Goal: Information Seeking & Learning: Learn about a topic

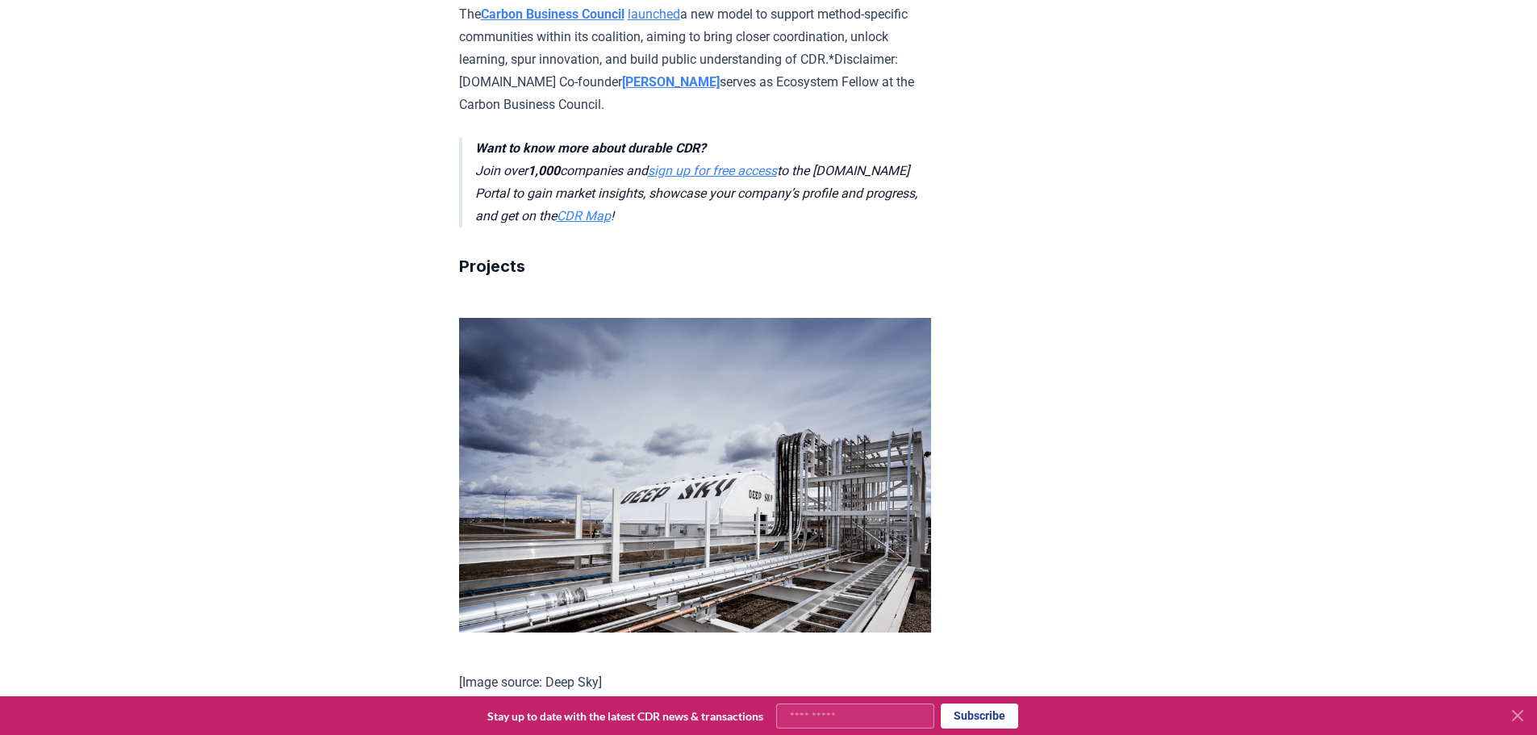
scroll to position [2124, 0]
click at [570, 21] on strong "Carbon Business Council" at bounding box center [553, 13] width 144 height 15
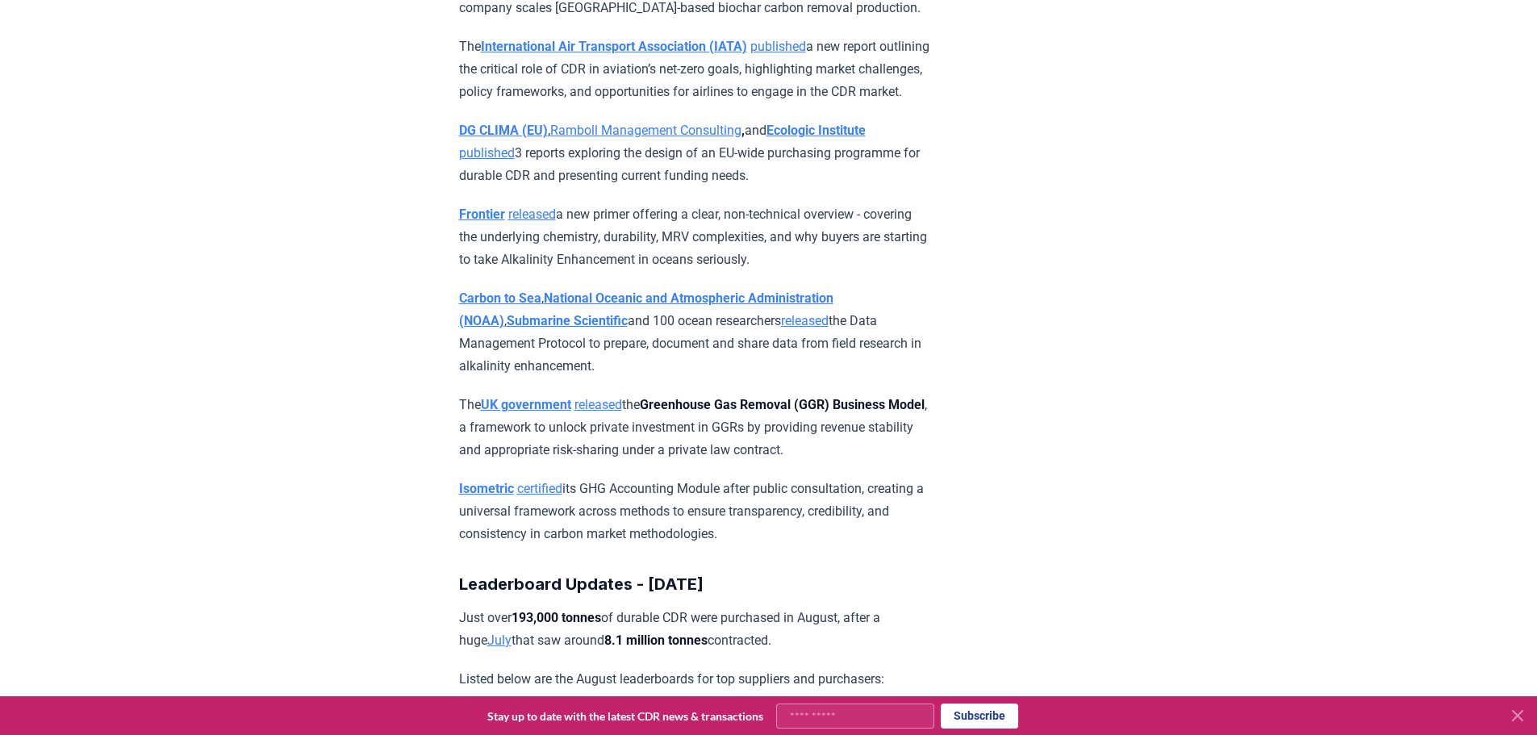
scroll to position [6450, 0]
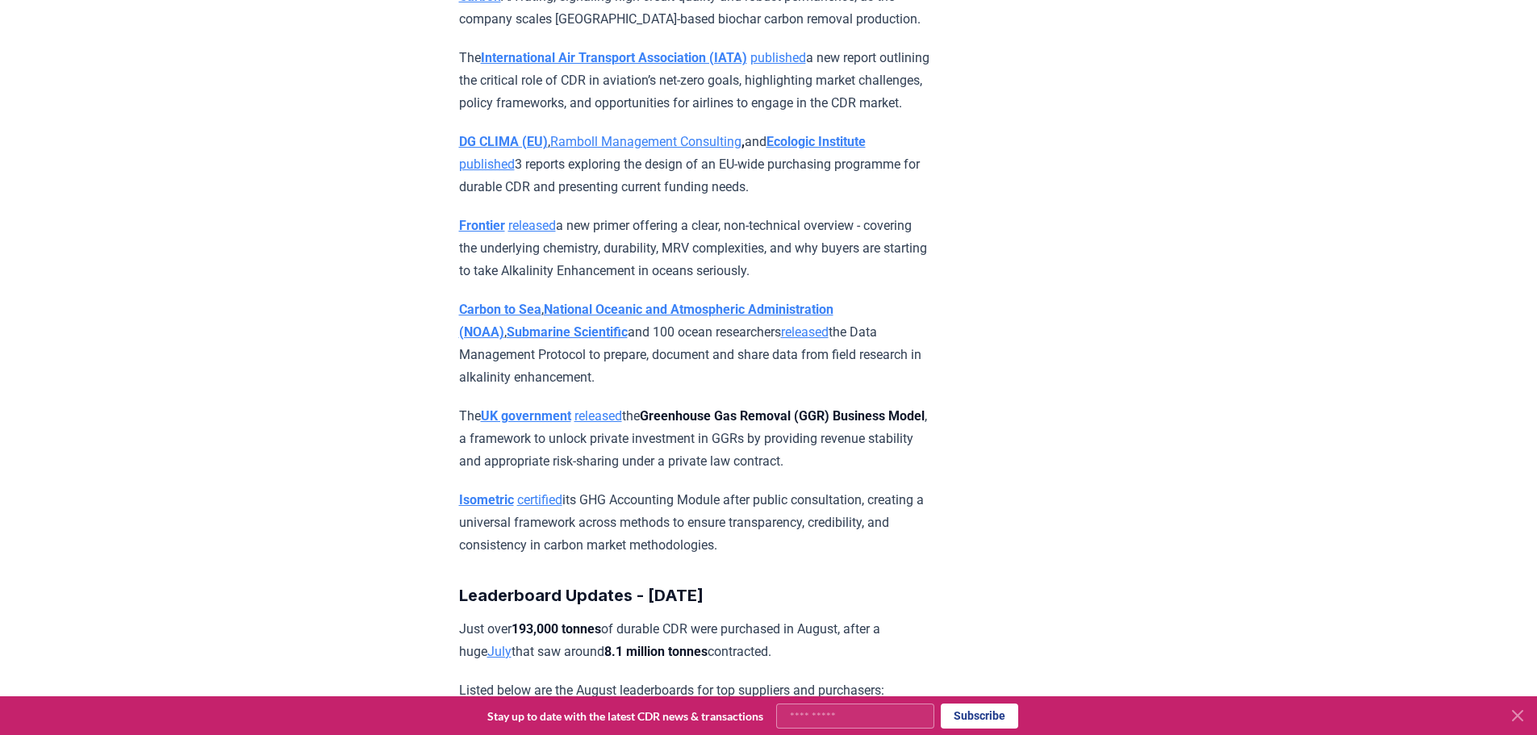
click at [670, 65] on strong "International Air Transport Association (IATA)" at bounding box center [614, 57] width 266 height 15
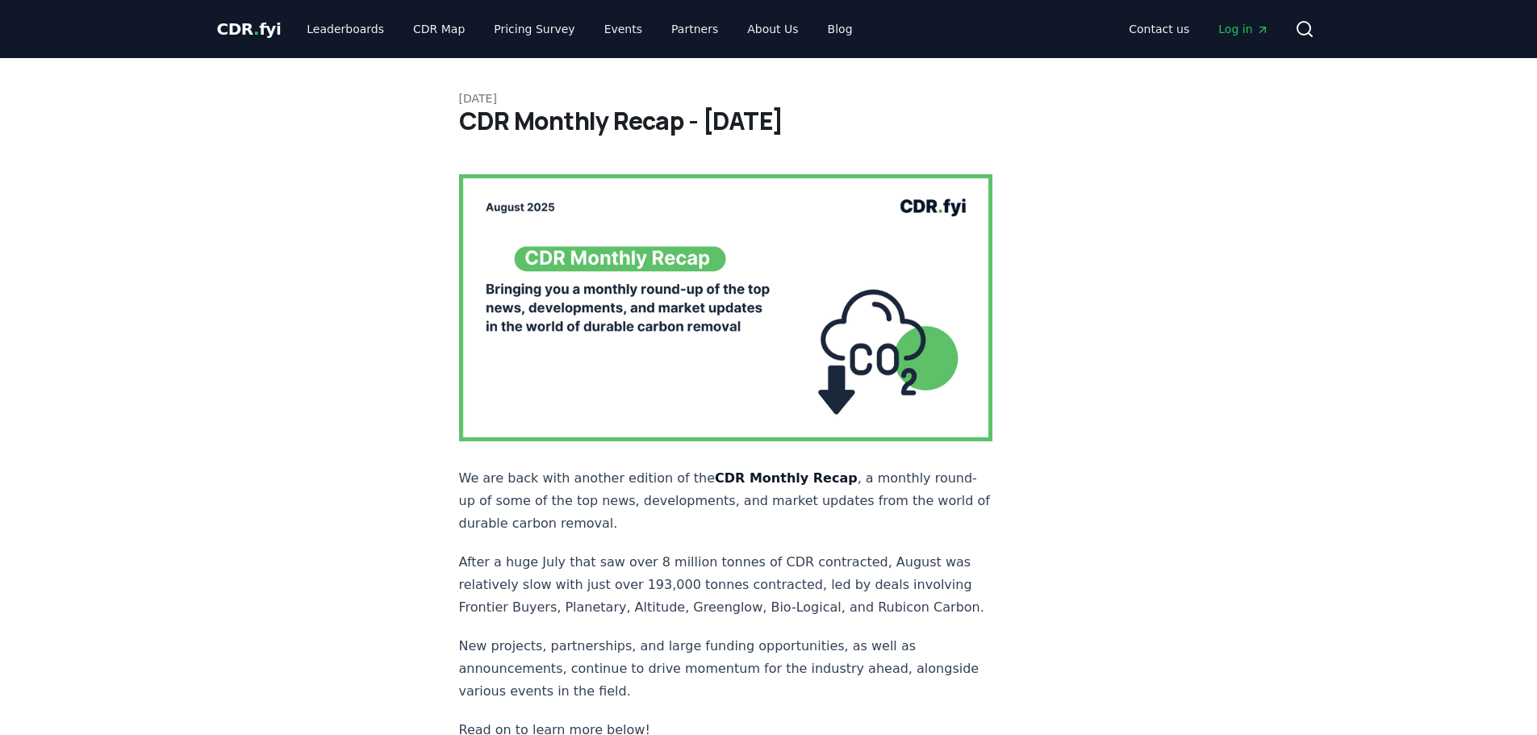
scroll to position [6450, 0]
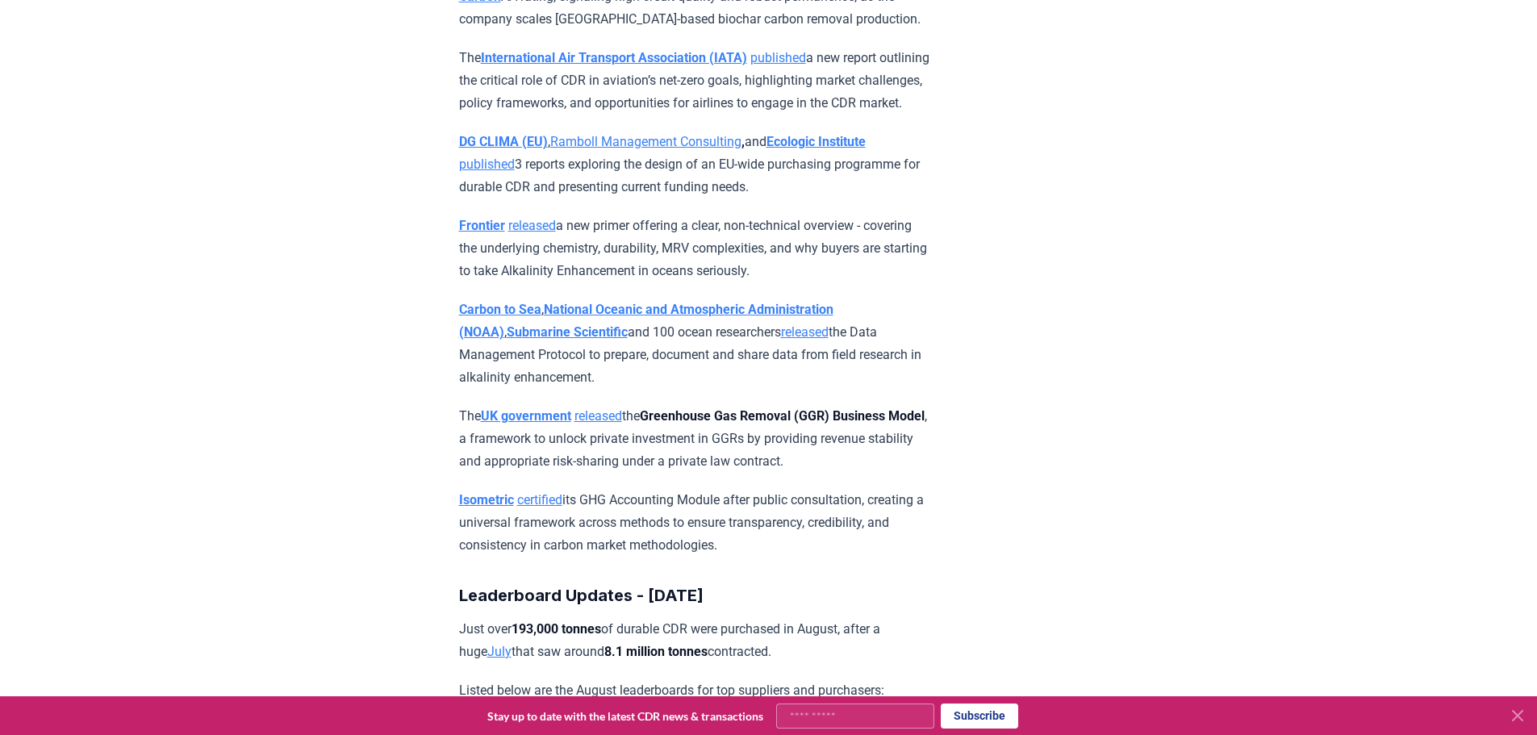
click at [806, 65] on link "published" at bounding box center [778, 57] width 56 height 15
